Goal: Information Seeking & Learning: Compare options

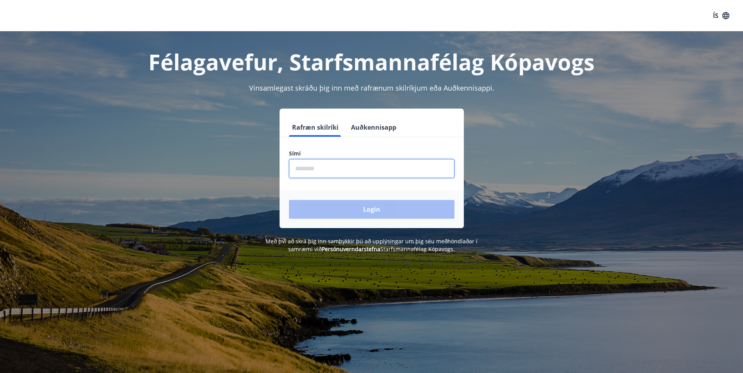
click at [351, 169] on input "phone" at bounding box center [372, 168] width 166 height 19
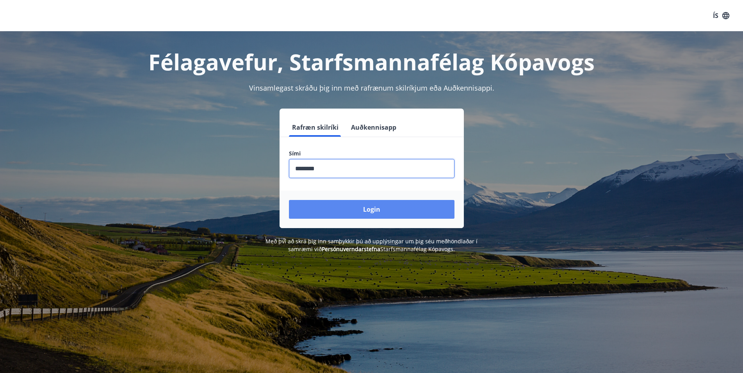
type input "********"
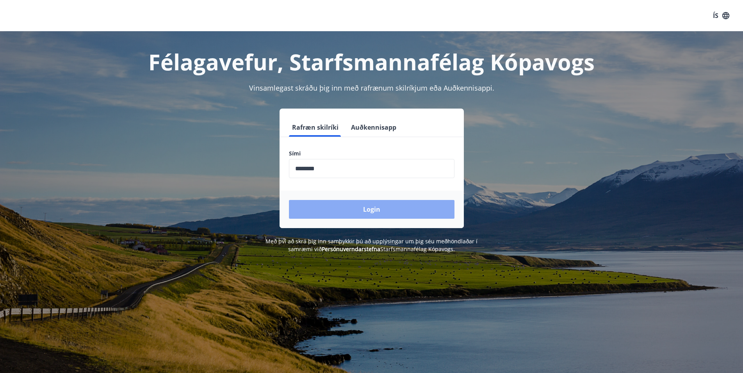
drag, startPoint x: 368, startPoint y: 200, endPoint x: 368, endPoint y: 205, distance: 4.4
click at [368, 205] on button "Login" at bounding box center [372, 209] width 166 height 19
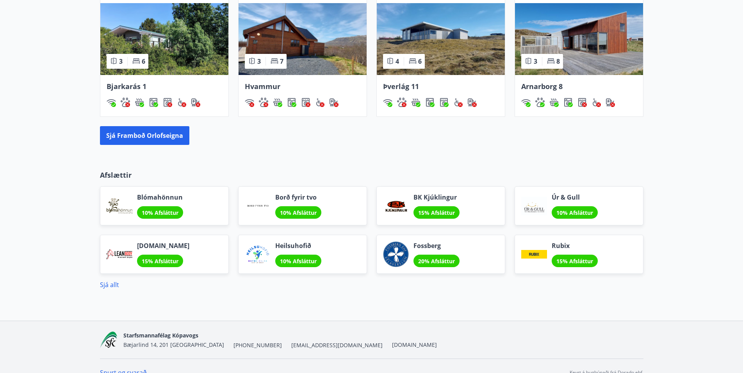
scroll to position [554, 0]
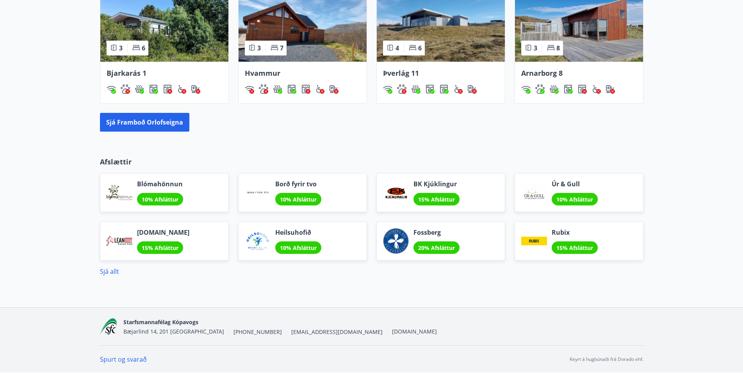
click at [566, 246] on span "15% Afsláttur" at bounding box center [575, 247] width 37 height 7
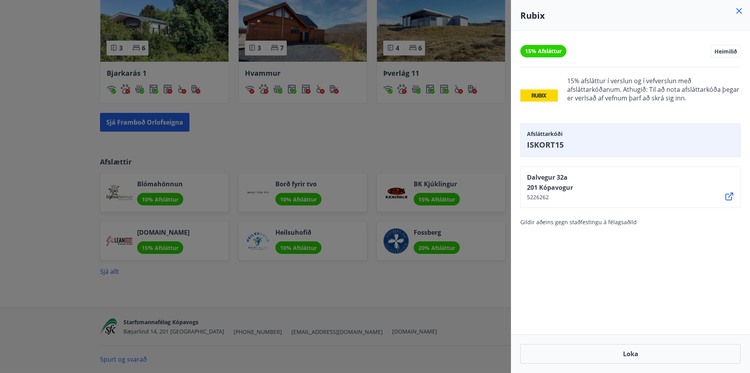
click at [453, 327] on div at bounding box center [375, 186] width 750 height 373
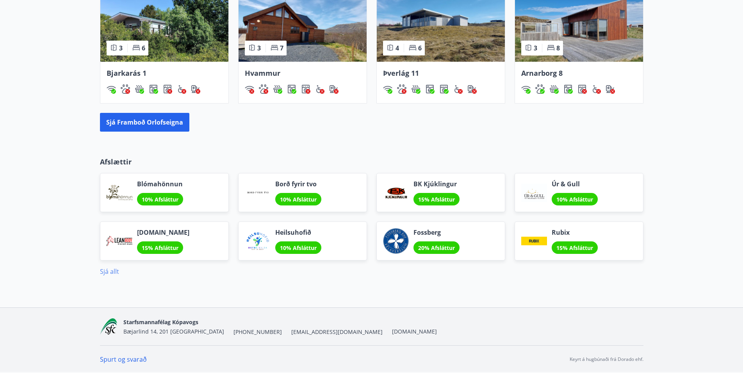
click at [105, 275] on link "Sjá allt" at bounding box center [109, 271] width 19 height 9
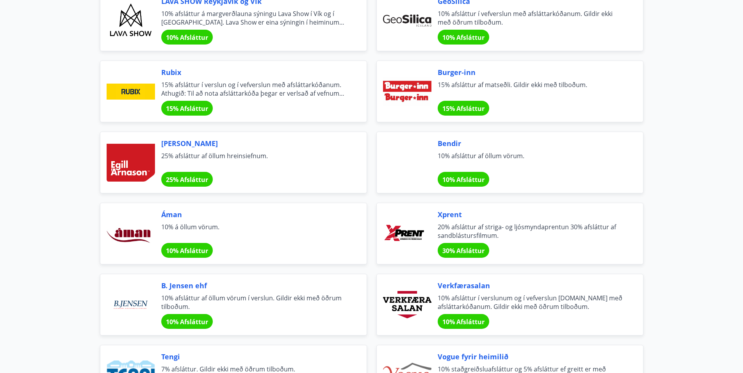
scroll to position [1075, 0]
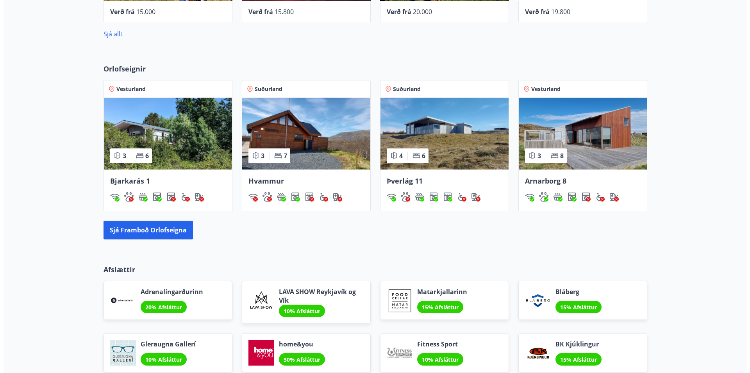
scroll to position [247, 0]
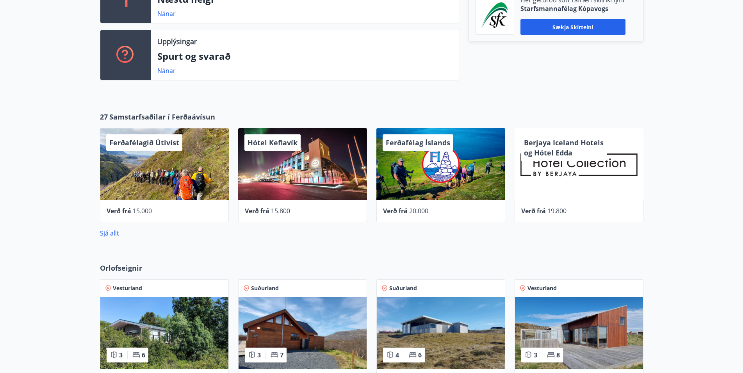
click at [555, 164] on div "Berjaya Iceland Hotels og Hótel Edda" at bounding box center [579, 164] width 129 height 72
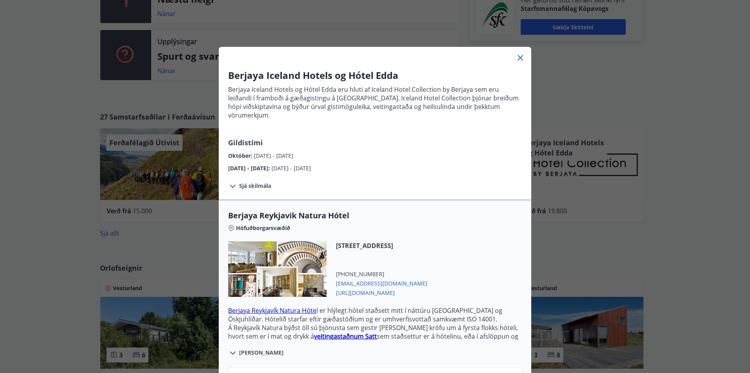
click at [279, 258] on div at bounding box center [277, 268] width 98 height 55
click at [244, 182] on span "Sjá skilmála" at bounding box center [255, 186] width 32 height 8
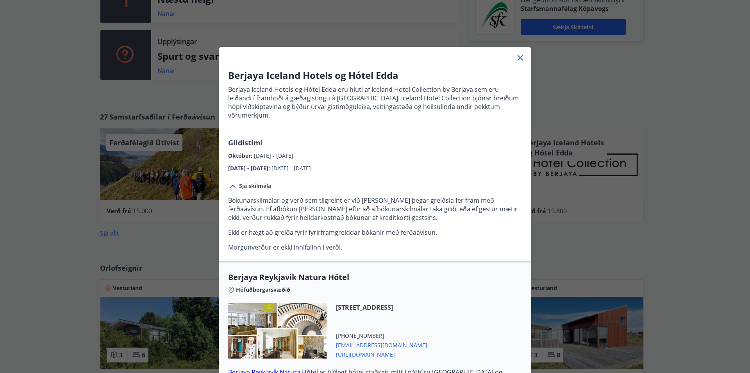
click at [277, 316] on div at bounding box center [277, 330] width 98 height 55
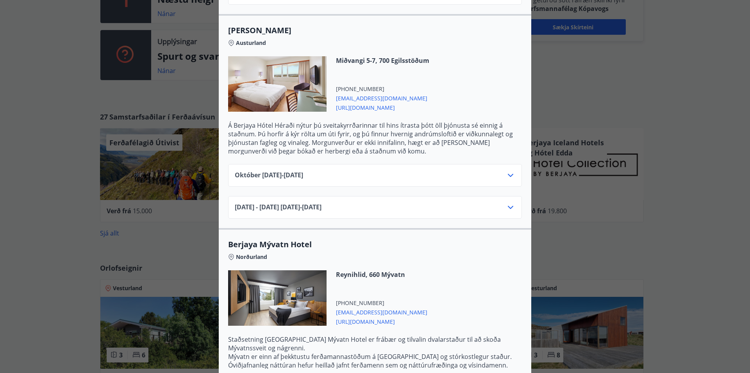
scroll to position [675, 0]
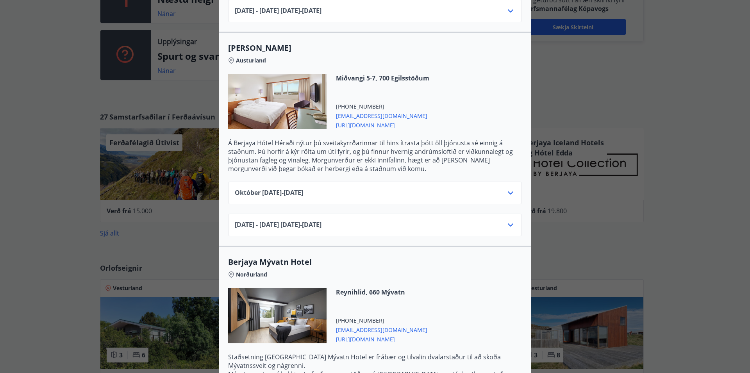
click at [661, 75] on div "Berjaya Iceland Hotels og Hótel Edda Berjaya Iceland Hotels og Hótel Edda eru h…" at bounding box center [375, 186] width 750 height 373
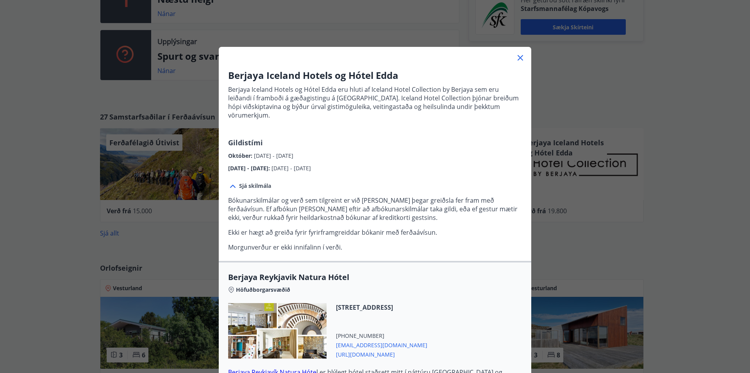
click at [518, 57] on icon at bounding box center [520, 57] width 5 height 5
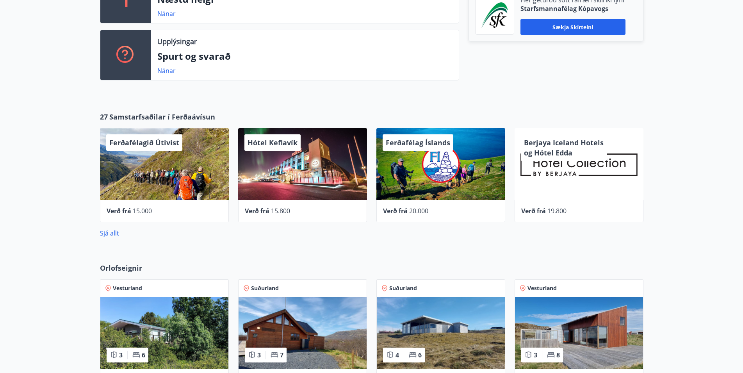
click at [285, 141] on span "Hótel Keflavík" at bounding box center [273, 142] width 50 height 9
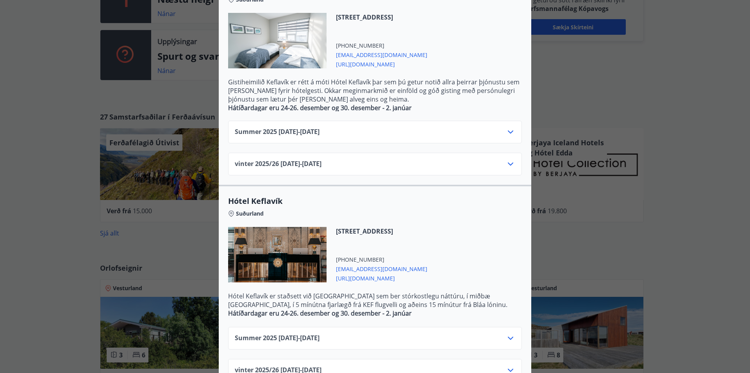
scroll to position [219, 0]
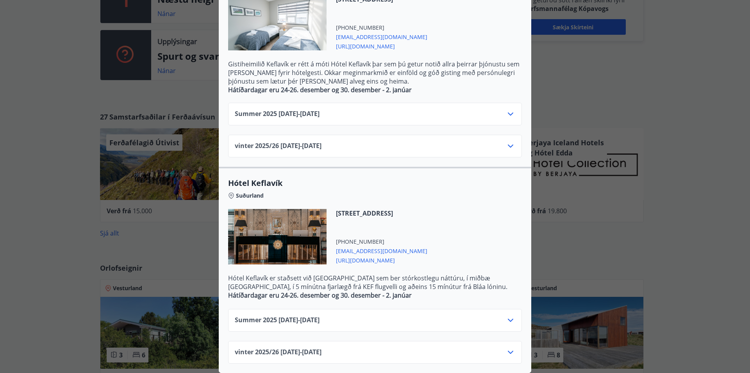
click at [507, 316] on icon at bounding box center [510, 320] width 9 height 9
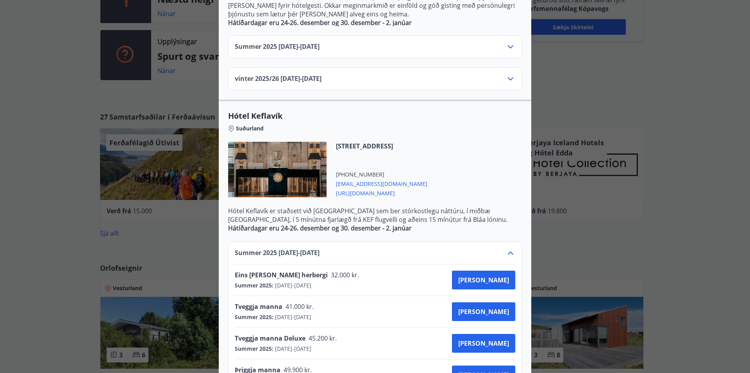
scroll to position [322, 0]
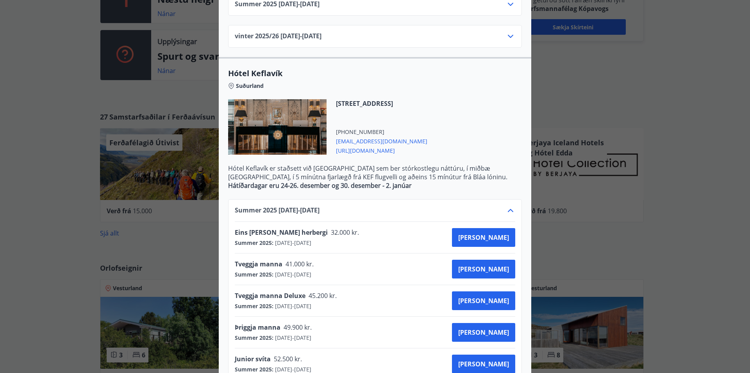
click at [508, 212] on icon at bounding box center [510, 210] width 5 height 3
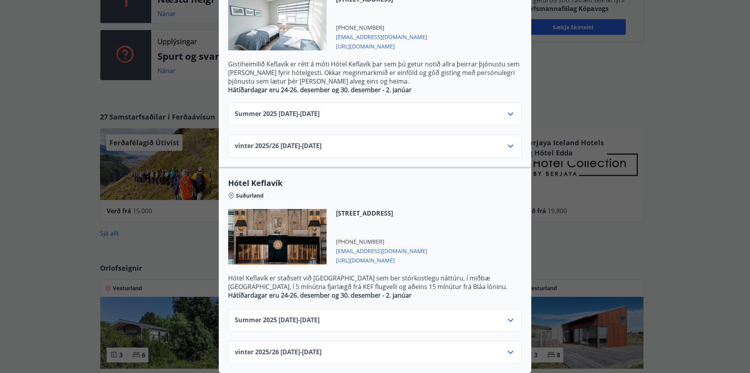
click at [507, 348] on icon at bounding box center [510, 352] width 9 height 9
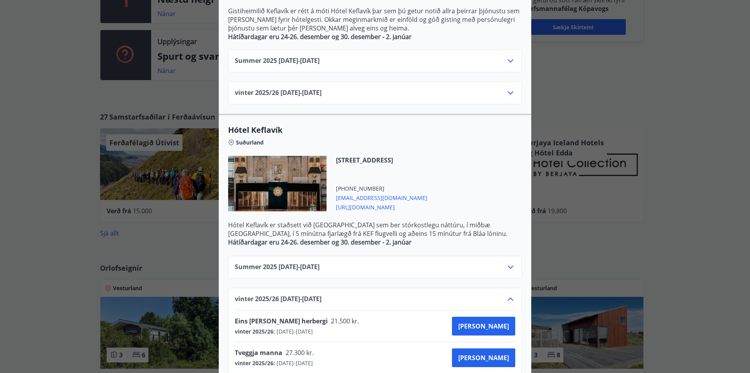
scroll to position [254, 0]
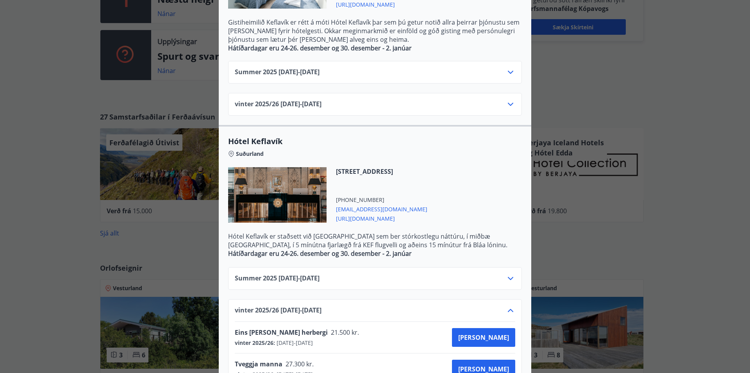
click at [353, 218] on span "https://kef.is/" at bounding box center [381, 217] width 91 height 9
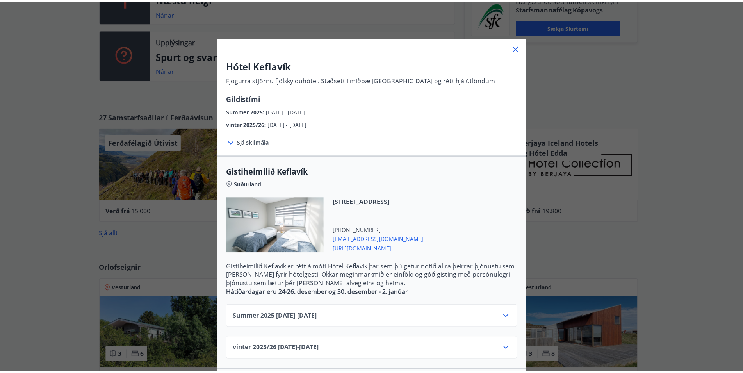
scroll to position [0, 0]
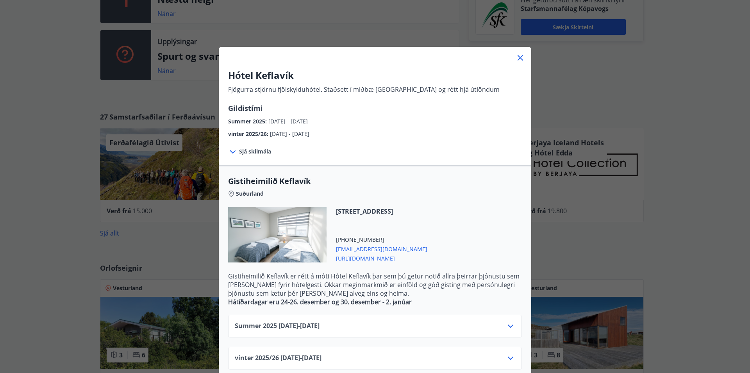
click at [517, 59] on icon at bounding box center [520, 57] width 9 height 9
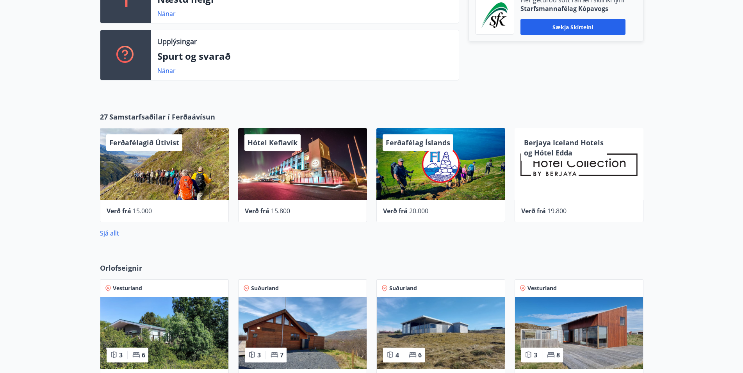
click at [284, 143] on span "Hótel Keflavík" at bounding box center [273, 142] width 50 height 9
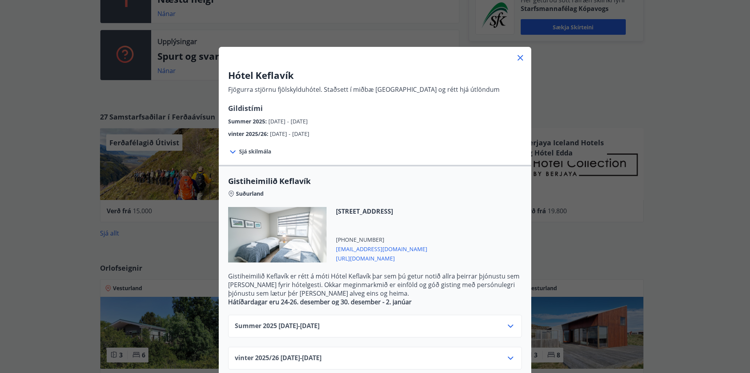
click at [516, 58] on icon at bounding box center [520, 57] width 9 height 9
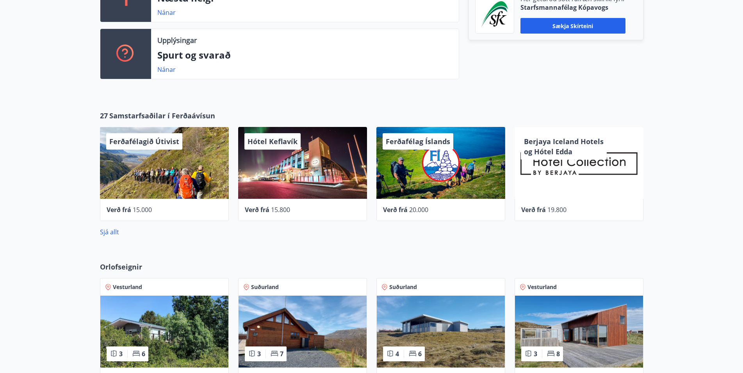
scroll to position [247, 0]
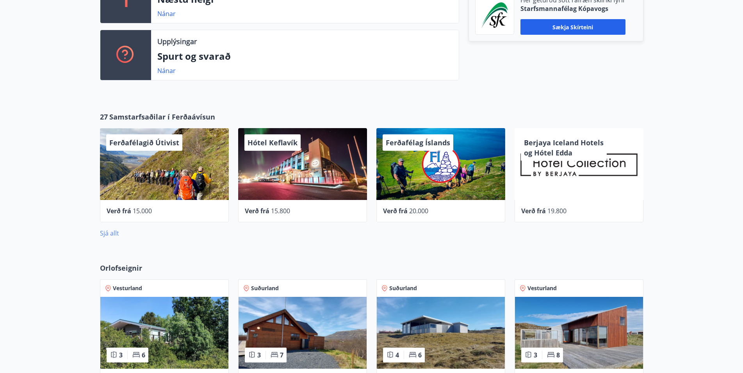
click at [113, 237] on link "Sjá allt" at bounding box center [109, 233] width 19 height 9
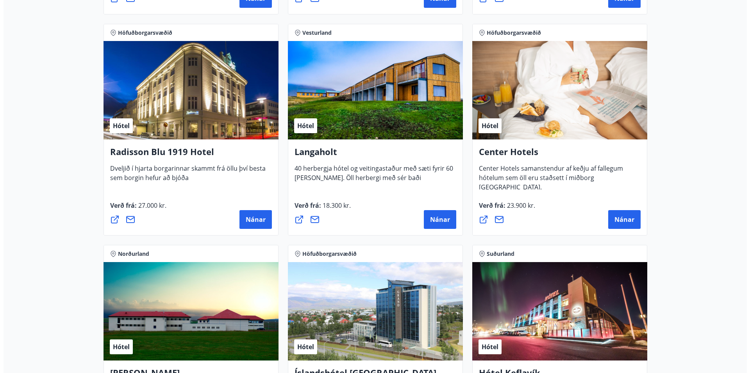
scroll to position [1235, 0]
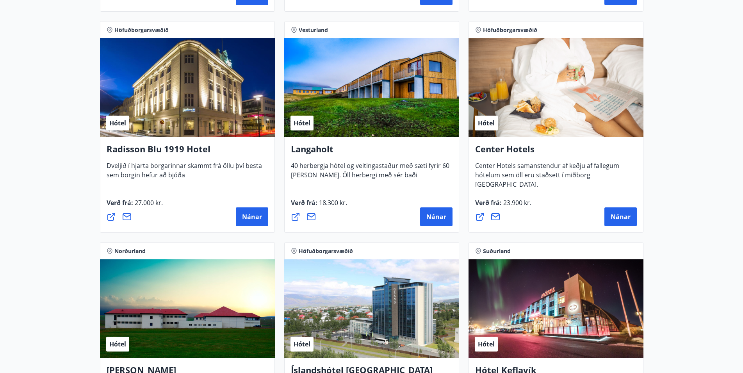
click at [198, 91] on div "Hótel" at bounding box center [187, 87] width 175 height 98
click at [247, 215] on span "Nánar" at bounding box center [252, 217] width 20 height 9
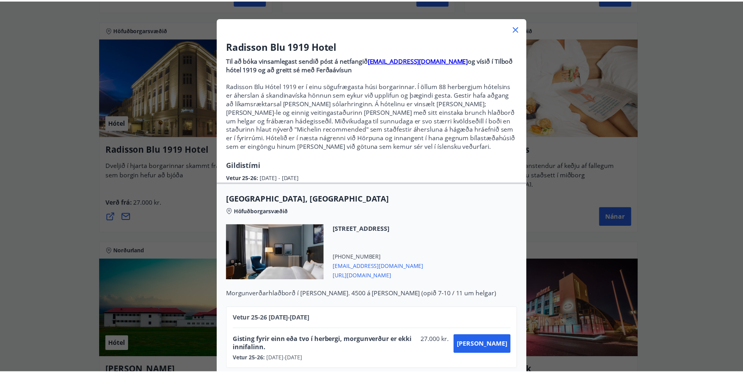
scroll to position [42, 0]
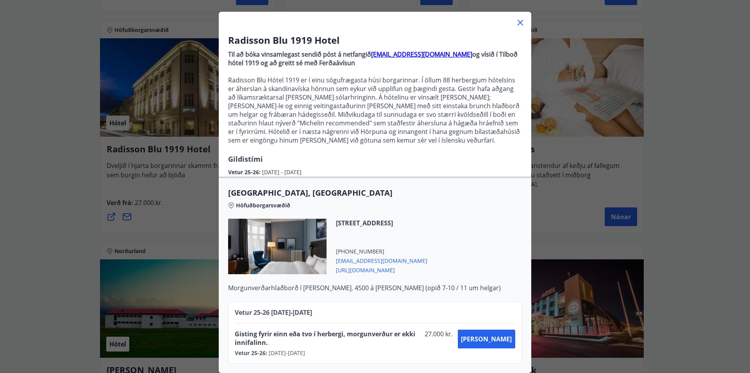
click at [292, 269] on div "Pósthússtræti 2, 101 Reykjavik +354 5991000 sales.1919.reykjavik@radissonblu.co…" at bounding box center [375, 251] width 294 height 65
click at [308, 243] on div at bounding box center [277, 246] width 98 height 55
click at [518, 18] on icon at bounding box center [520, 22] width 9 height 9
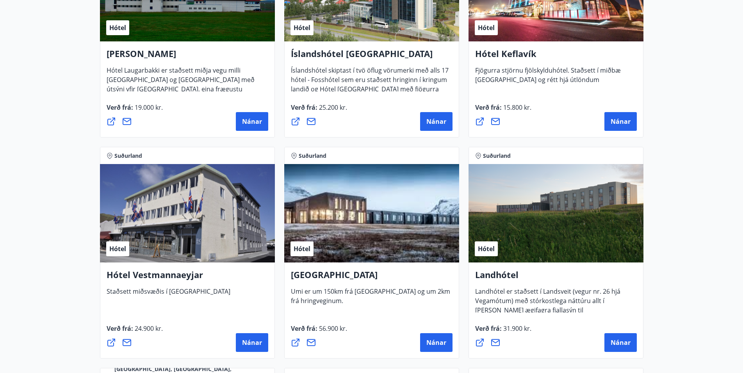
scroll to position [1594, 0]
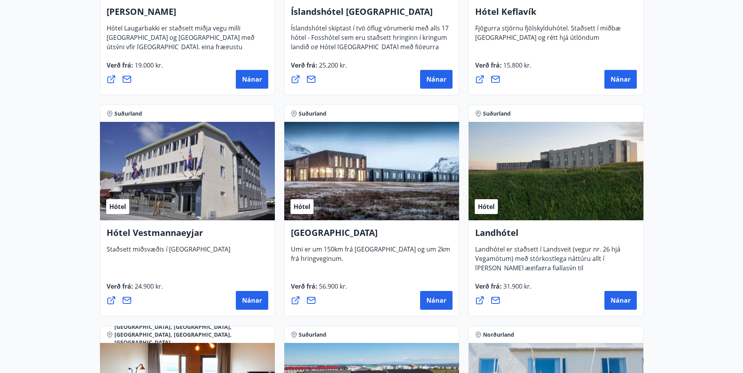
click at [356, 215] on div "Hótel" at bounding box center [371, 171] width 175 height 98
click at [426, 301] on button "Nánar" at bounding box center [436, 300] width 32 height 19
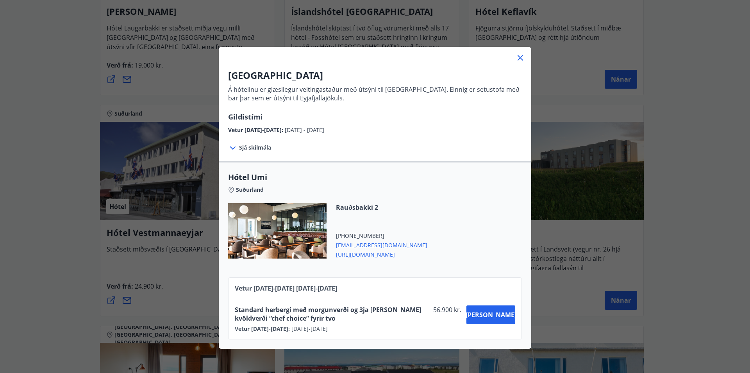
click at [233, 147] on icon at bounding box center [232, 147] width 9 height 9
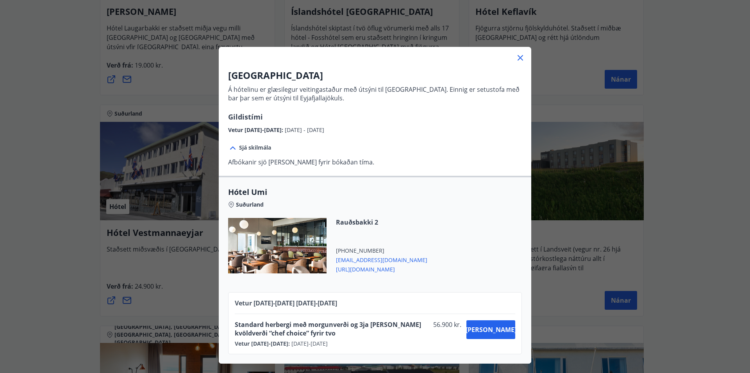
click at [518, 57] on icon at bounding box center [520, 57] width 5 height 5
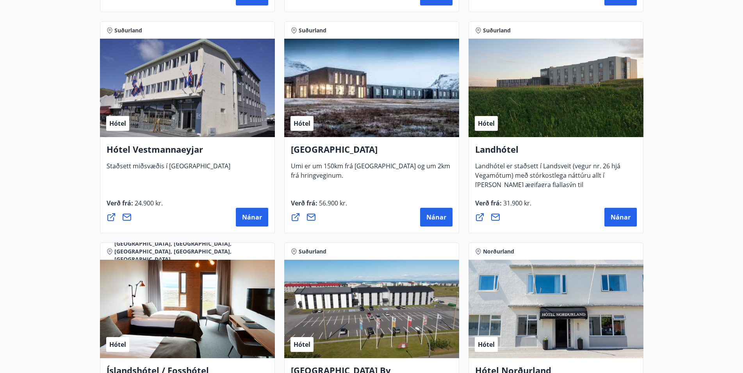
scroll to position [1674, 0]
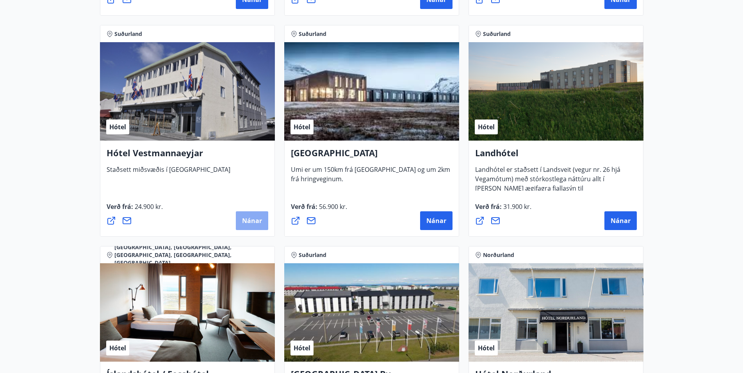
click at [248, 220] on span "Nánar" at bounding box center [252, 220] width 20 height 9
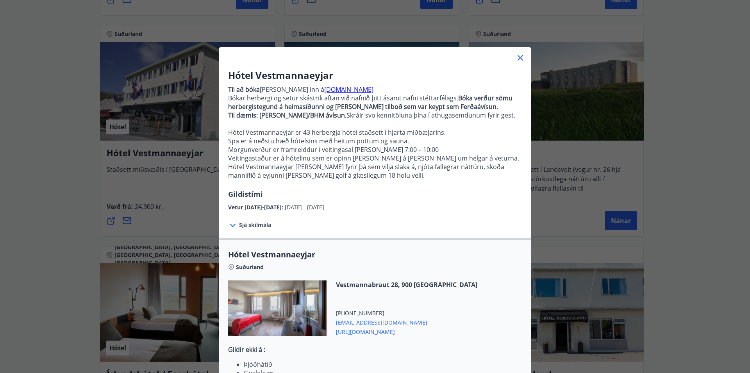
click at [518, 58] on icon at bounding box center [520, 57] width 5 height 5
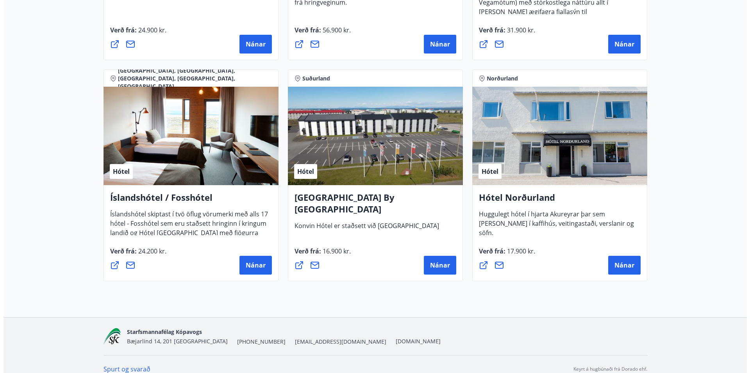
scroll to position [1860, 0]
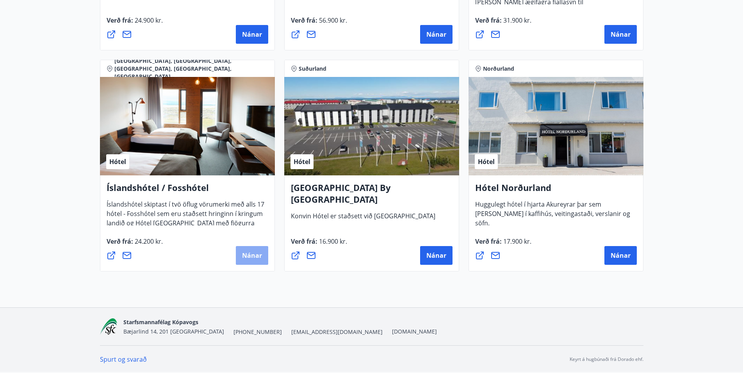
click at [243, 254] on span "Nánar" at bounding box center [252, 255] width 20 height 9
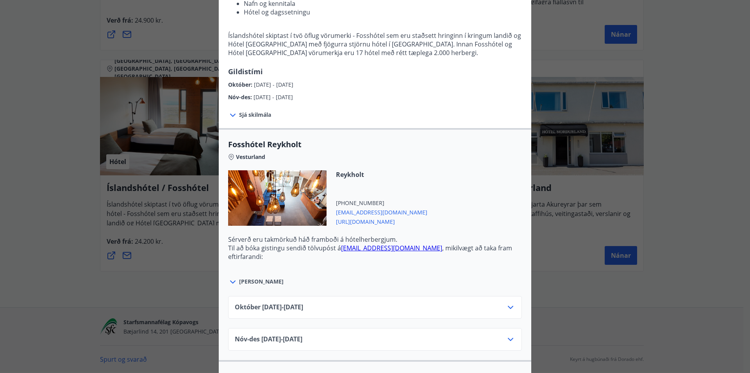
scroll to position [155, 0]
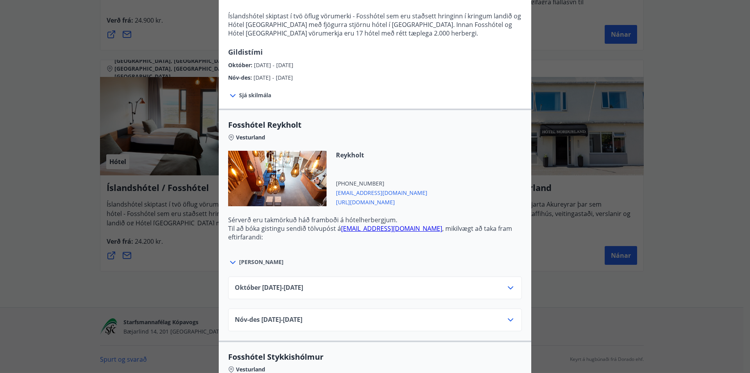
click at [363, 297] on div "Október 01.10.25 - 31.10.25" at bounding box center [375, 291] width 281 height 16
click at [508, 289] on icon at bounding box center [510, 287] width 5 height 3
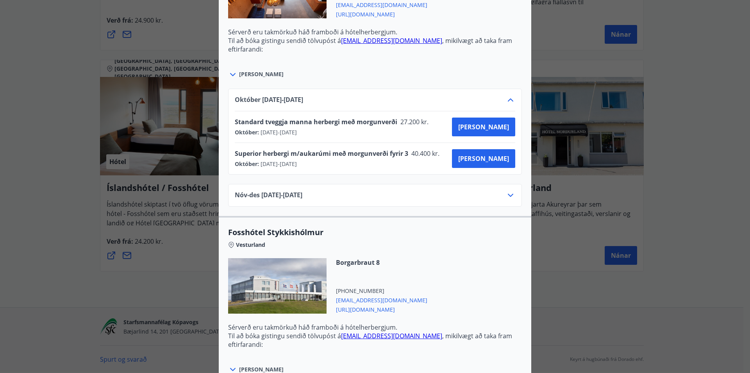
scroll to position [361, 0]
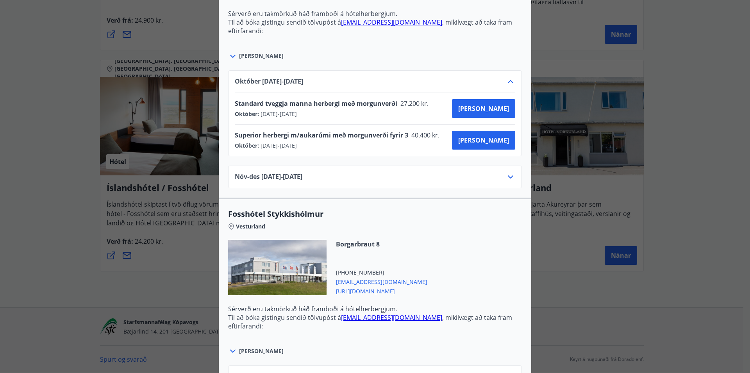
click at [506, 82] on icon at bounding box center [510, 81] width 9 height 9
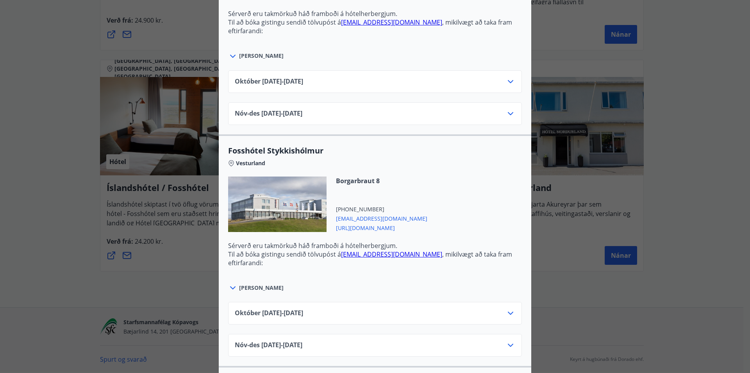
click at [506, 114] on icon at bounding box center [510, 113] width 9 height 9
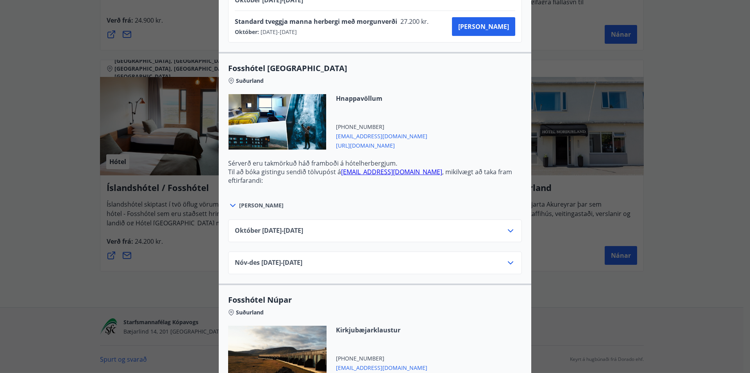
scroll to position [1856, 0]
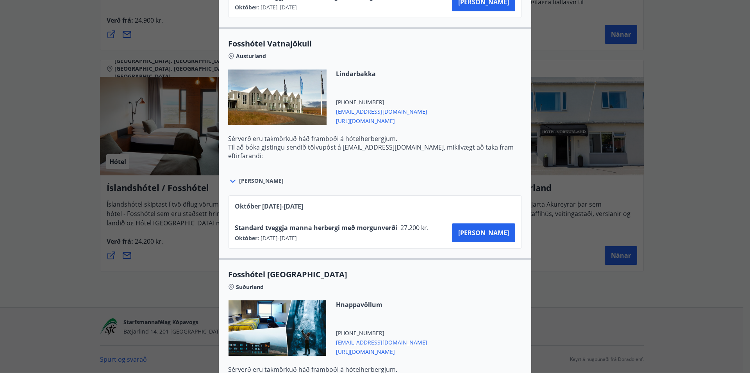
click at [231, 183] on icon at bounding box center [232, 181] width 9 height 9
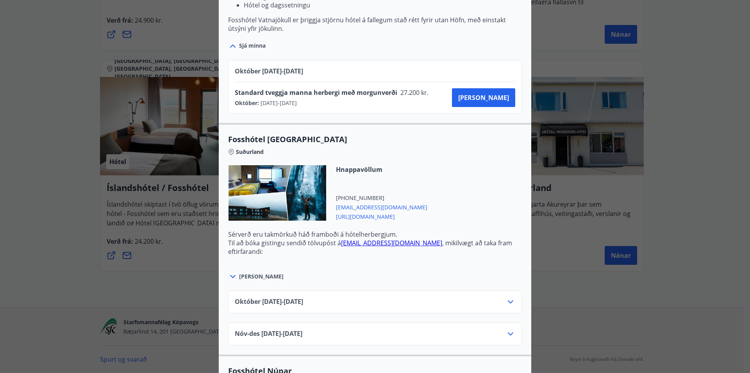
scroll to position [2063, 0]
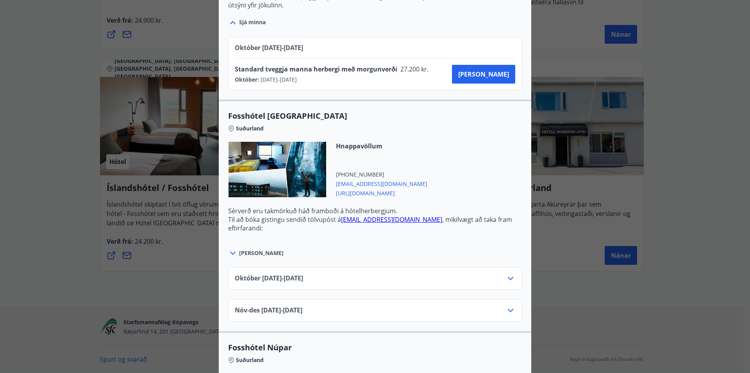
click at [230, 248] on icon at bounding box center [232, 252] width 9 height 9
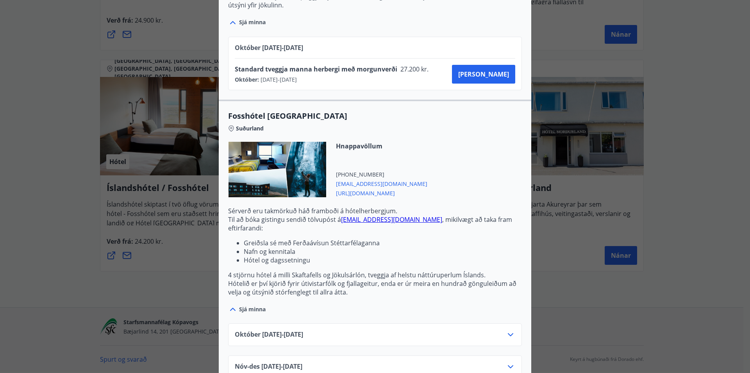
click at [292, 164] on div at bounding box center [277, 169] width 98 height 55
click at [354, 215] on link "glacier@fosshotel.is" at bounding box center [391, 219] width 101 height 9
click at [348, 188] on span "https://www.islandshotel.is/is" at bounding box center [381, 192] width 91 height 9
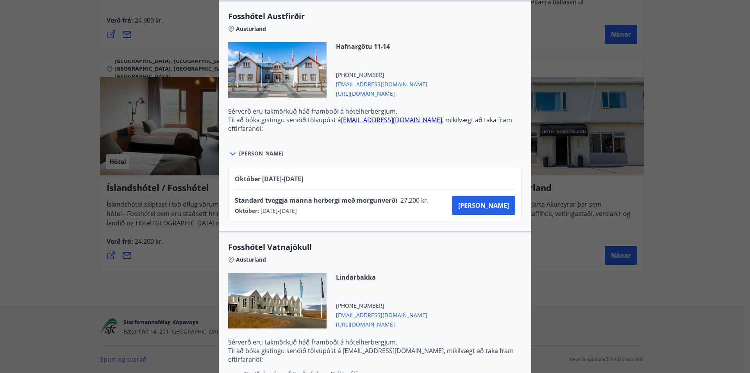
scroll to position [1599, 0]
